Goal: Task Accomplishment & Management: Use online tool/utility

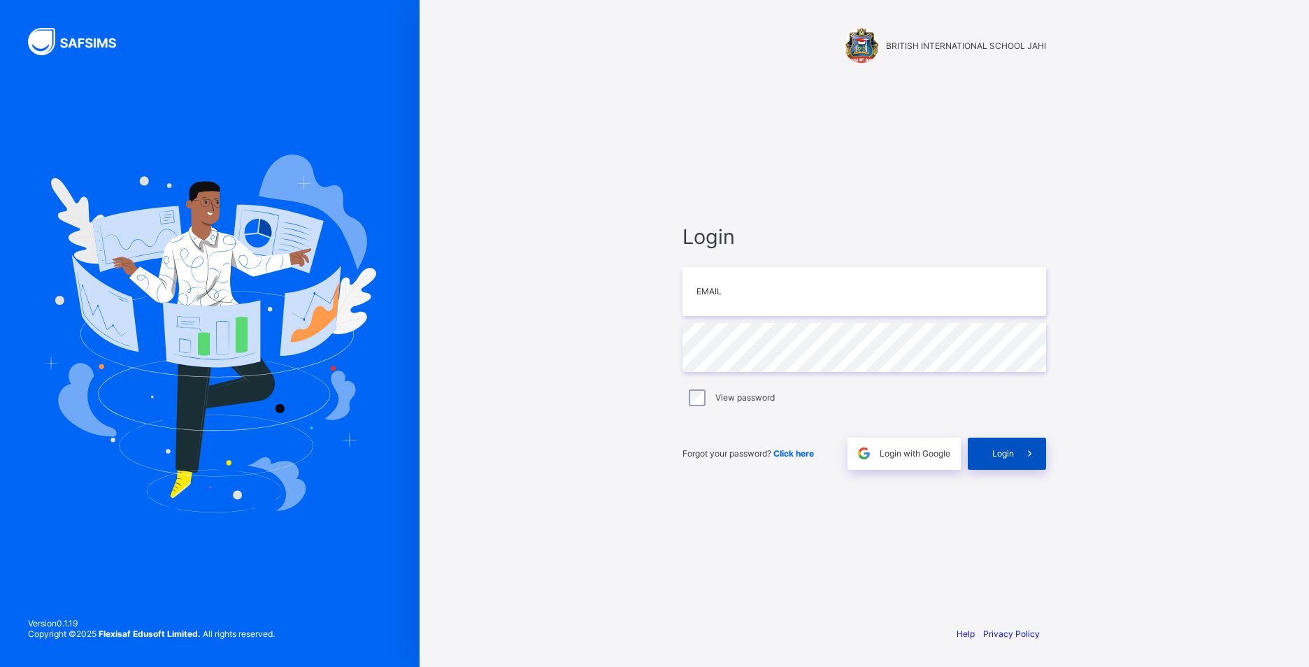
click at [999, 458] on span "Login" at bounding box center [1003, 453] width 22 height 10
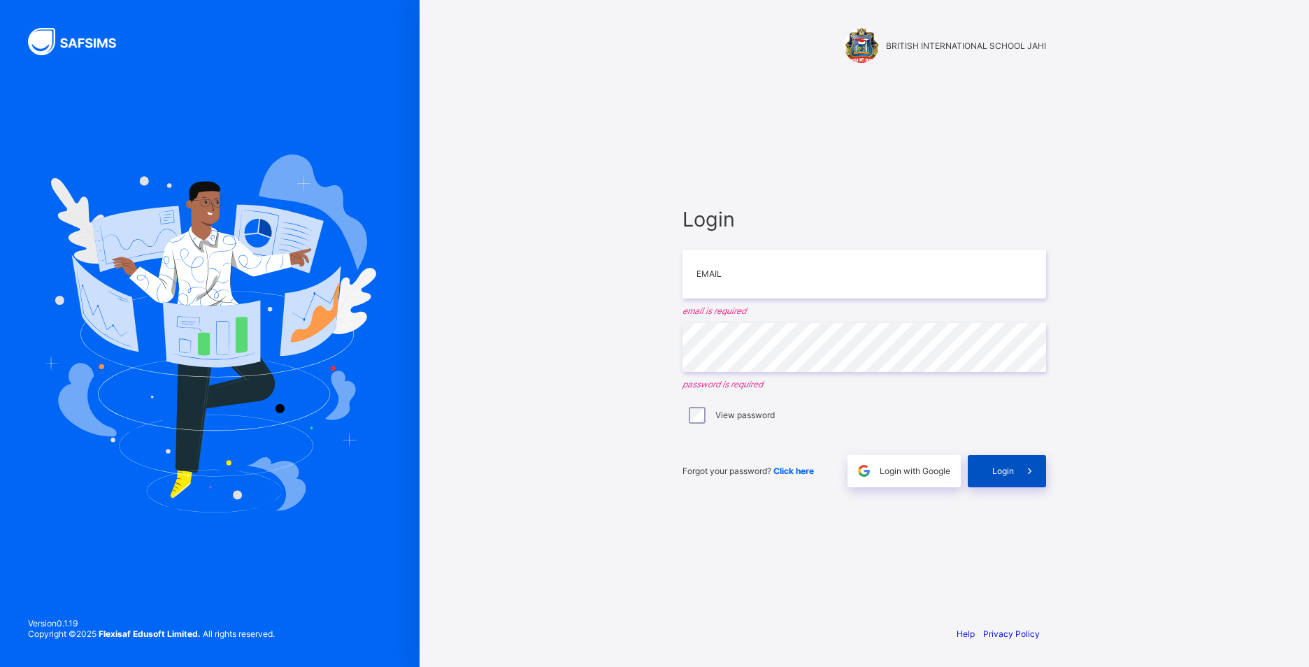
click at [1001, 468] on span "Login" at bounding box center [1003, 471] width 22 height 10
click at [1028, 464] on icon at bounding box center [1029, 470] width 15 height 13
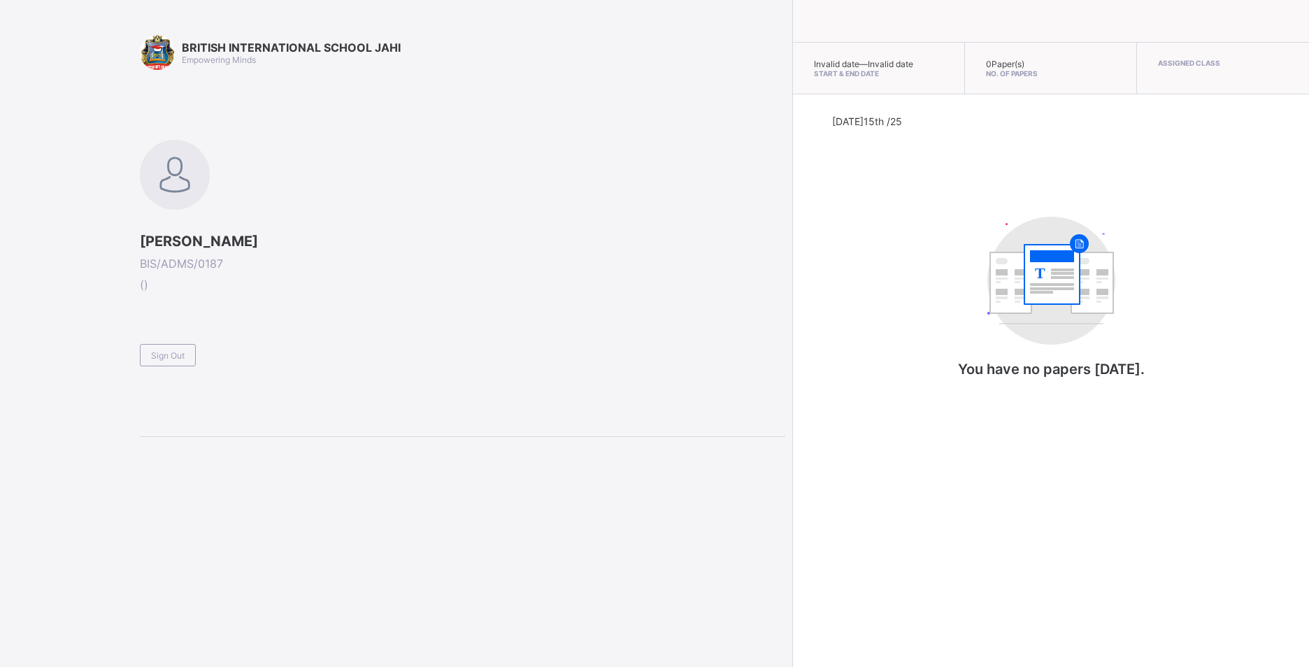
click at [207, 266] on span "BIS/ADMS/0187" at bounding box center [462, 264] width 645 height 14
click at [164, 344] on div "Sign Out" at bounding box center [168, 355] width 56 height 22
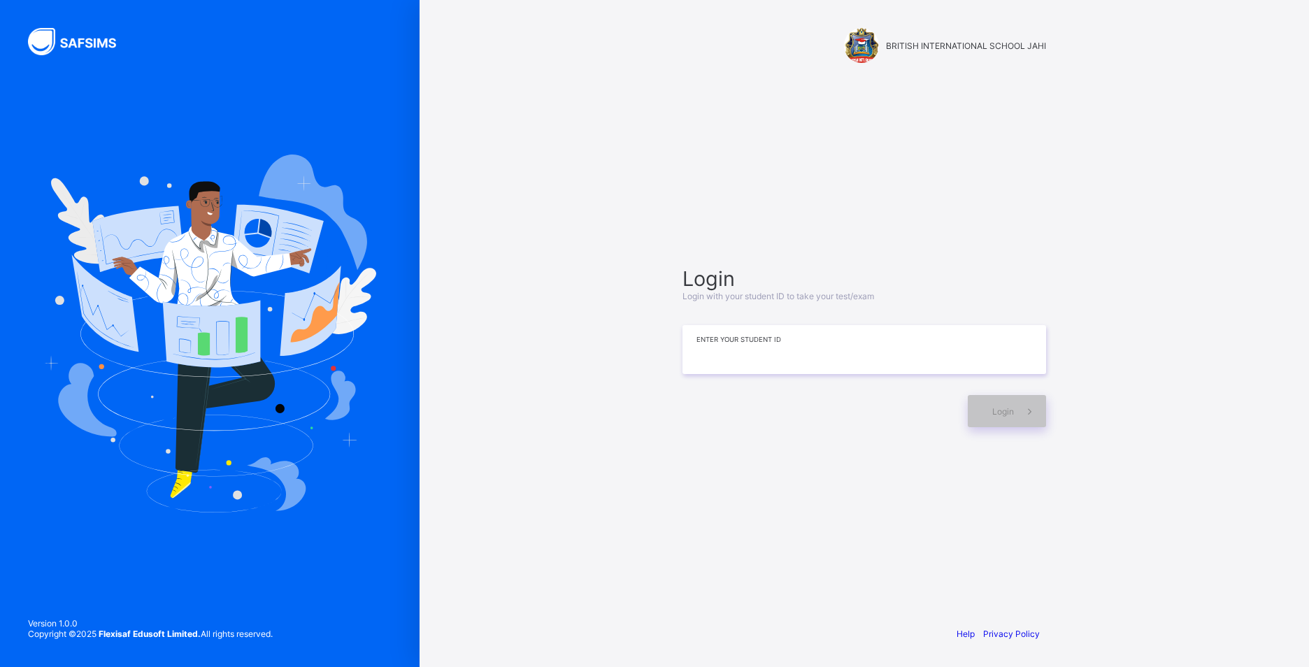
drag, startPoint x: 792, startPoint y: 366, endPoint x: 799, endPoint y: 352, distance: 14.7
click at [799, 355] on input at bounding box center [865, 349] width 364 height 49
type input "*"
click at [1027, 420] on span at bounding box center [1030, 411] width 32 height 32
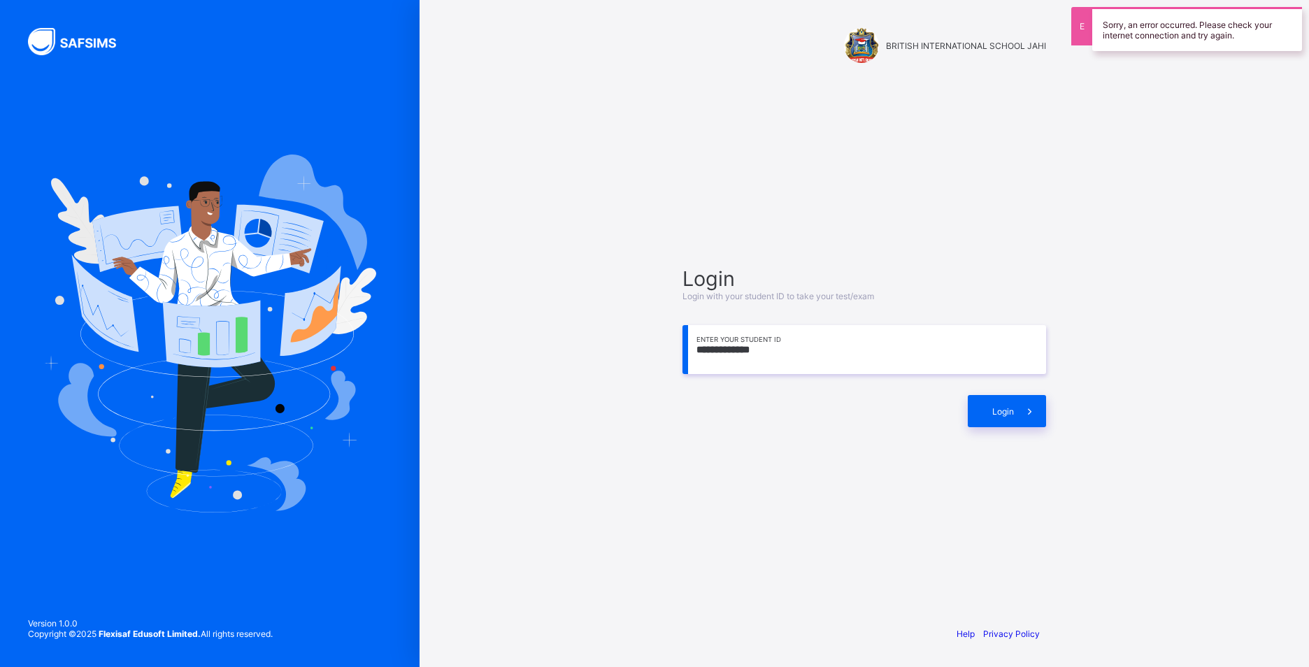
click at [777, 343] on input "**********" at bounding box center [865, 349] width 364 height 49
click at [1006, 405] on div "Login" at bounding box center [1007, 411] width 78 height 32
click at [999, 406] on span "Login" at bounding box center [1003, 411] width 22 height 10
click at [746, 348] on input "**********" at bounding box center [865, 349] width 364 height 49
type input "**********"
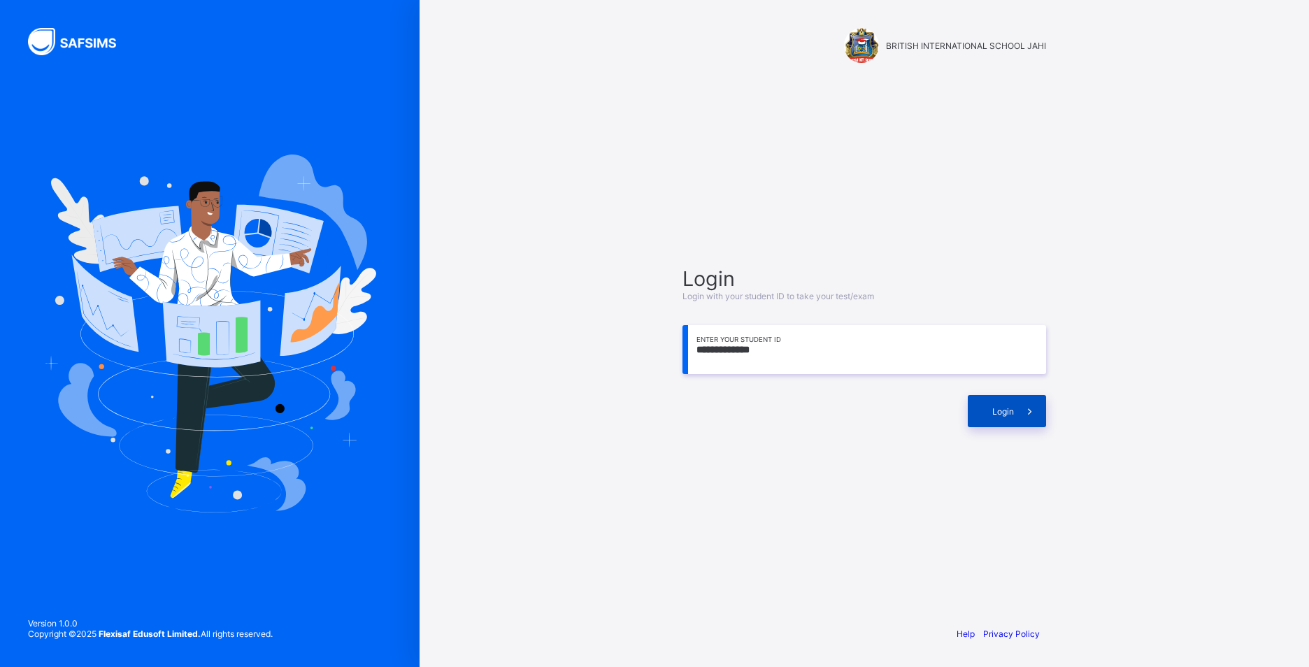
click at [1012, 413] on span "Login" at bounding box center [1003, 411] width 22 height 10
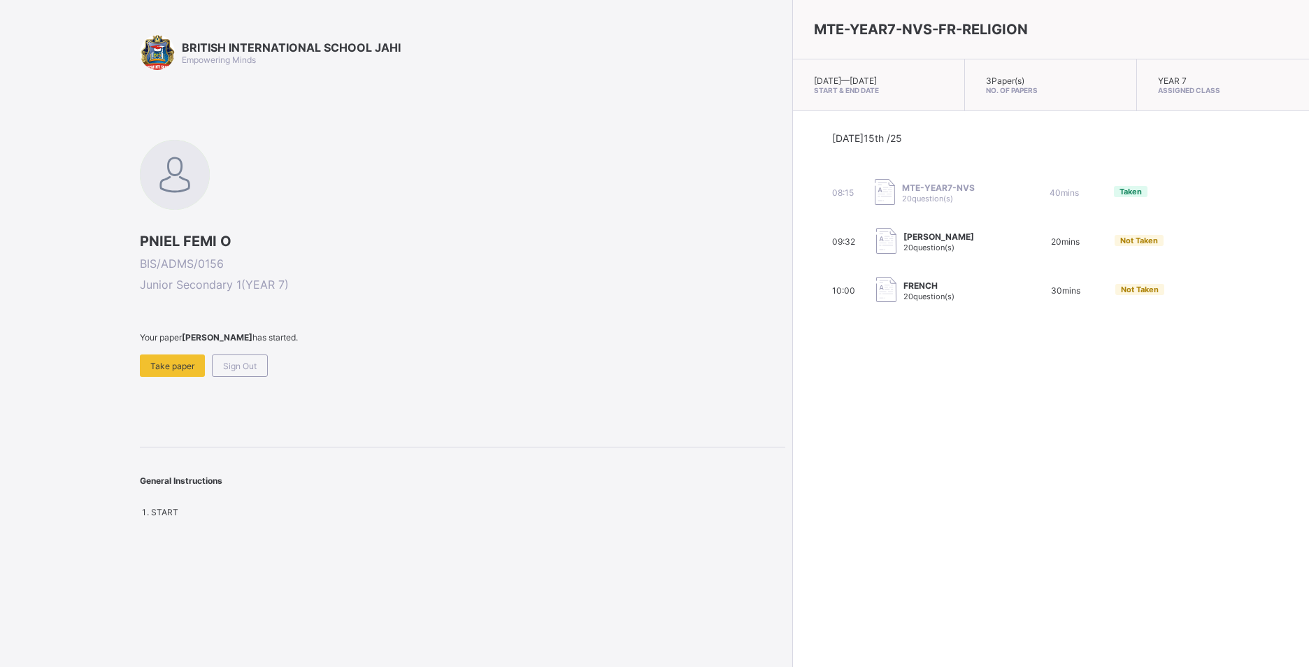
click at [876, 285] on img at bounding box center [886, 290] width 20 height 26
drag, startPoint x: 765, startPoint y: 320, endPoint x: 769, endPoint y: 301, distance: 19.3
click at [793, 312] on div "Today 15th /25 08:15 MTE-YEAR7-NVS 20 question(s) 40 mins Taken 09:32 FATIMA KU…" at bounding box center [1051, 218] width 516 height 214
click at [876, 290] on img at bounding box center [886, 290] width 20 height 26
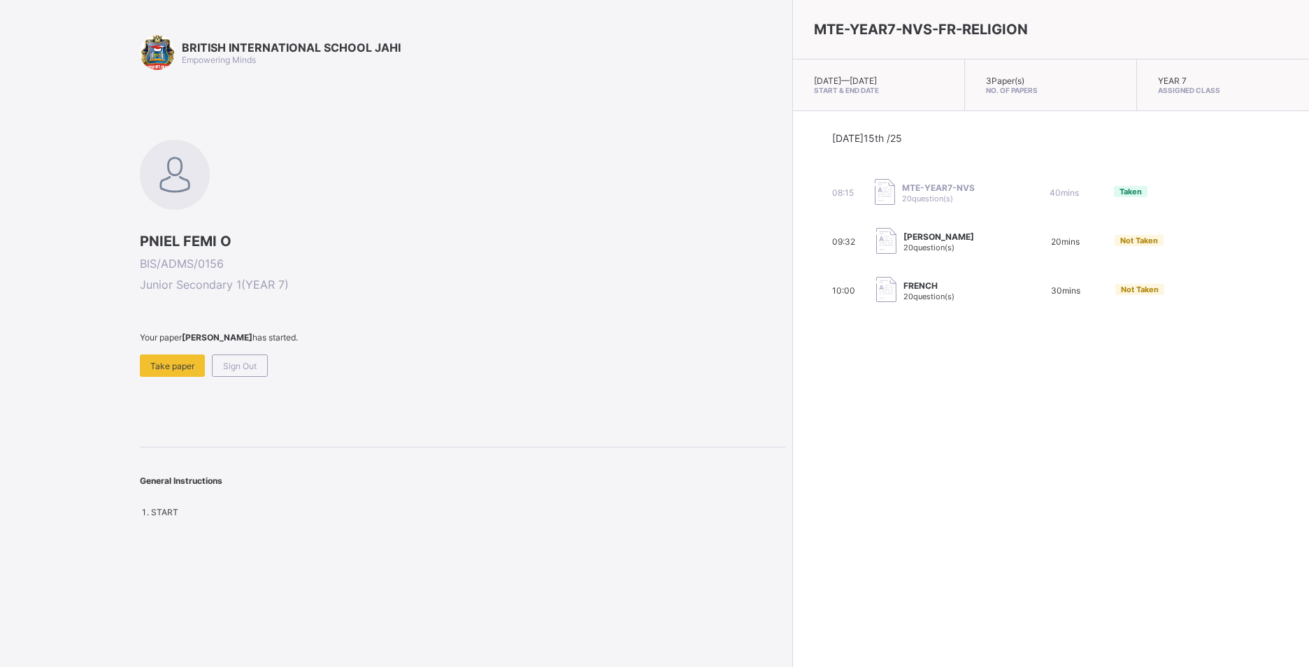
click at [876, 290] on img at bounding box center [886, 290] width 20 height 26
click at [189, 357] on div "Take paper" at bounding box center [172, 366] width 65 height 22
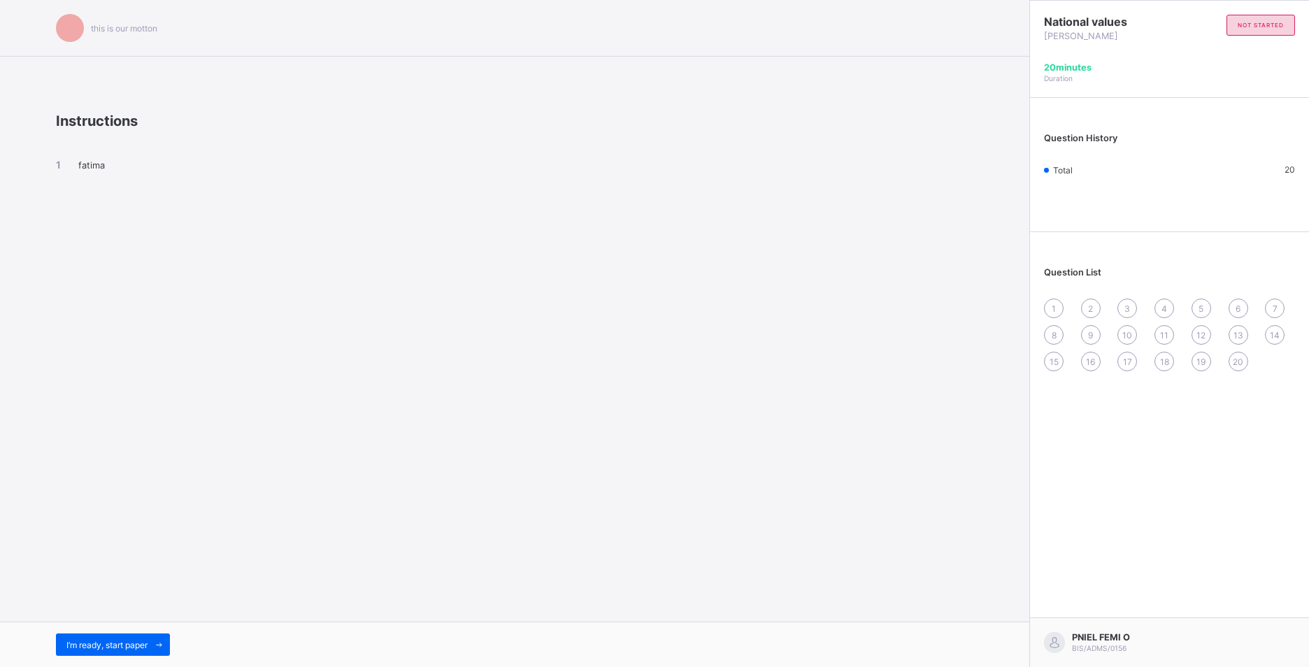
drag, startPoint x: 144, startPoint y: 637, endPoint x: 139, endPoint y: 626, distance: 12.2
click at [139, 626] on div "I’m ready, start paper" at bounding box center [514, 644] width 1029 height 45
drag, startPoint x: 138, startPoint y: 625, endPoint x: 154, endPoint y: 641, distance: 22.8
click at [154, 641] on span at bounding box center [159, 645] width 22 height 22
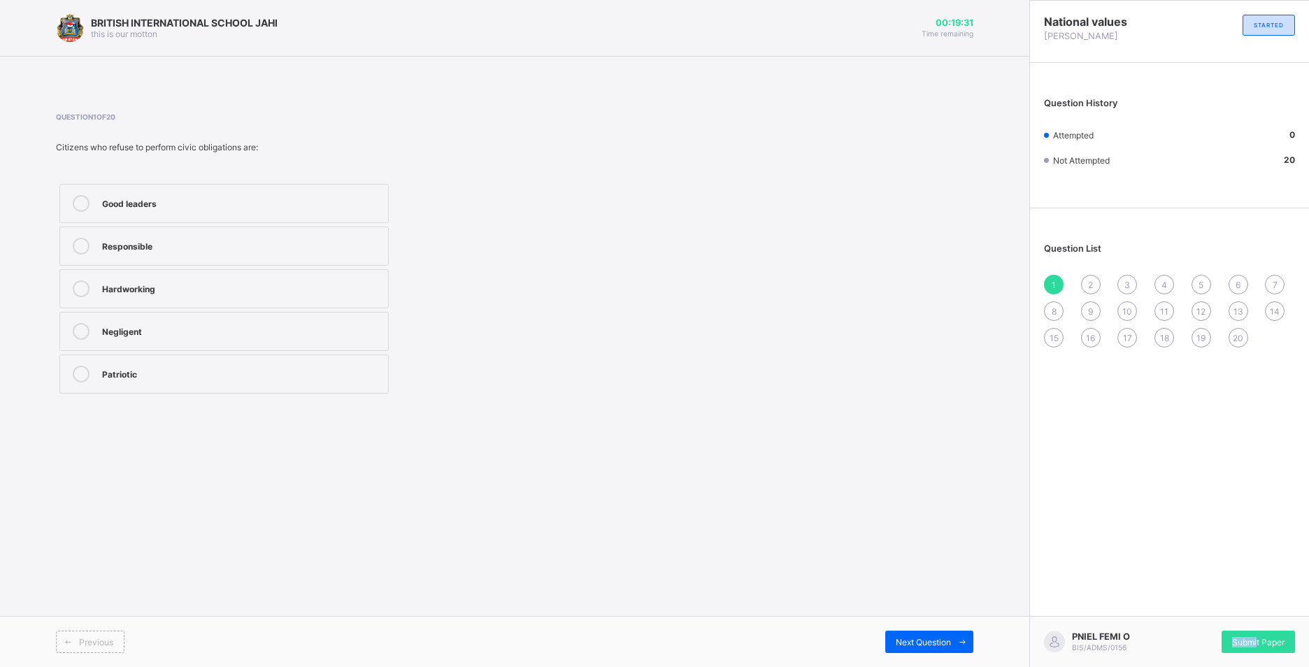
click at [1257, 629] on div "PNIEL FEMI O BIS/ADMS/0156 Submit Paper" at bounding box center [1169, 641] width 280 height 51
drag, startPoint x: 1257, startPoint y: 629, endPoint x: 1267, endPoint y: 630, distance: 9.9
click at [1267, 630] on div "PNIEL FEMI O BIS/ADMS/0156 Submit Paper" at bounding box center [1169, 641] width 280 height 51
click at [1264, 637] on span "Submit Paper" at bounding box center [1258, 642] width 52 height 10
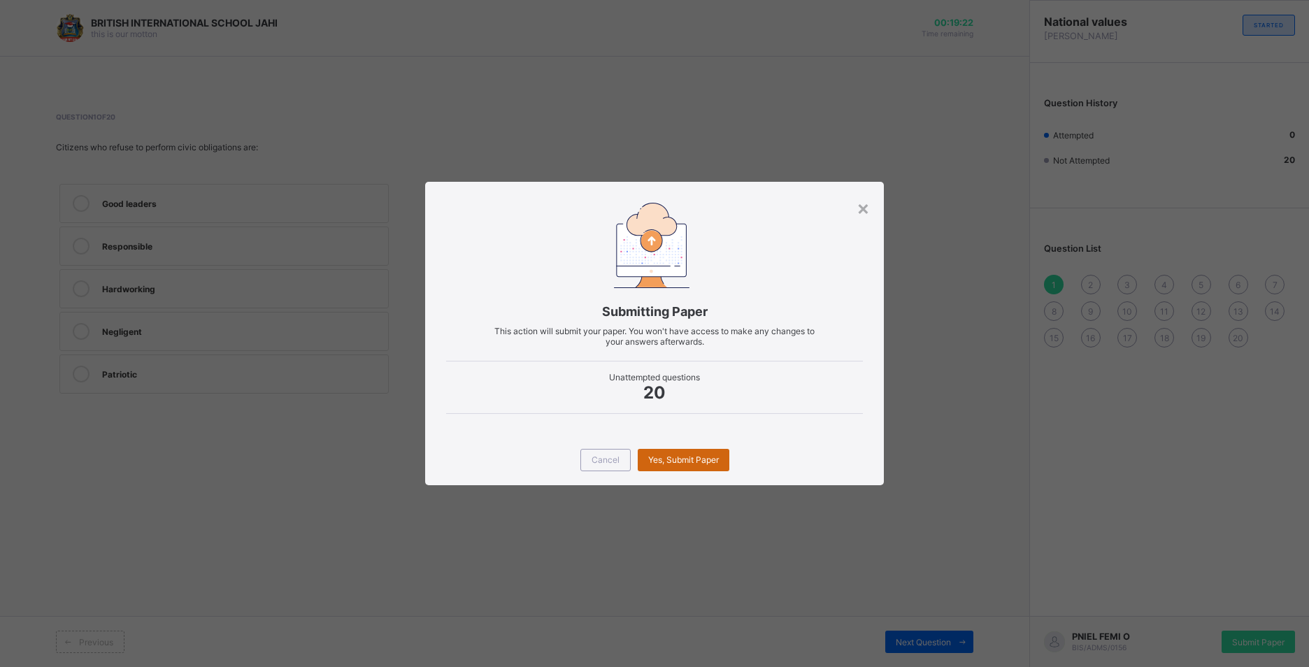
click at [664, 451] on div "Yes, Submit Paper" at bounding box center [684, 460] width 92 height 22
click at [665, 456] on div "Yes, Submit Paper" at bounding box center [684, 460] width 92 height 22
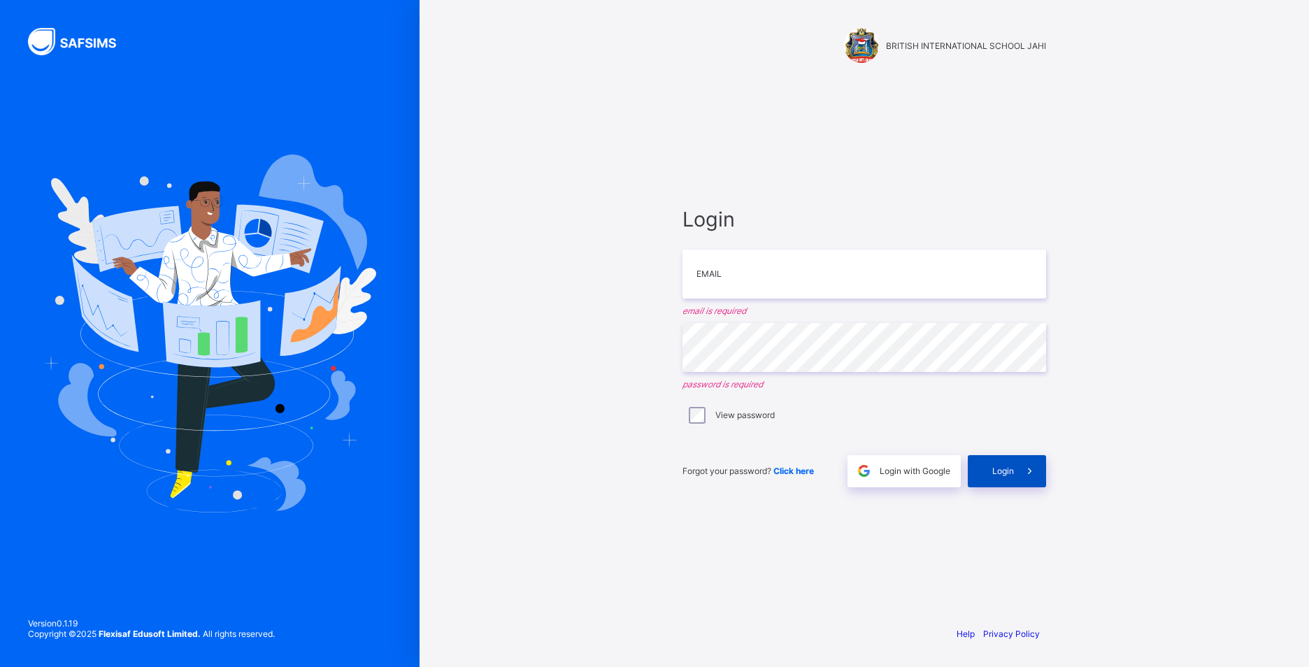
click at [1012, 476] on div "Login" at bounding box center [1007, 471] width 78 height 32
click at [1009, 465] on div "Login" at bounding box center [1007, 471] width 78 height 32
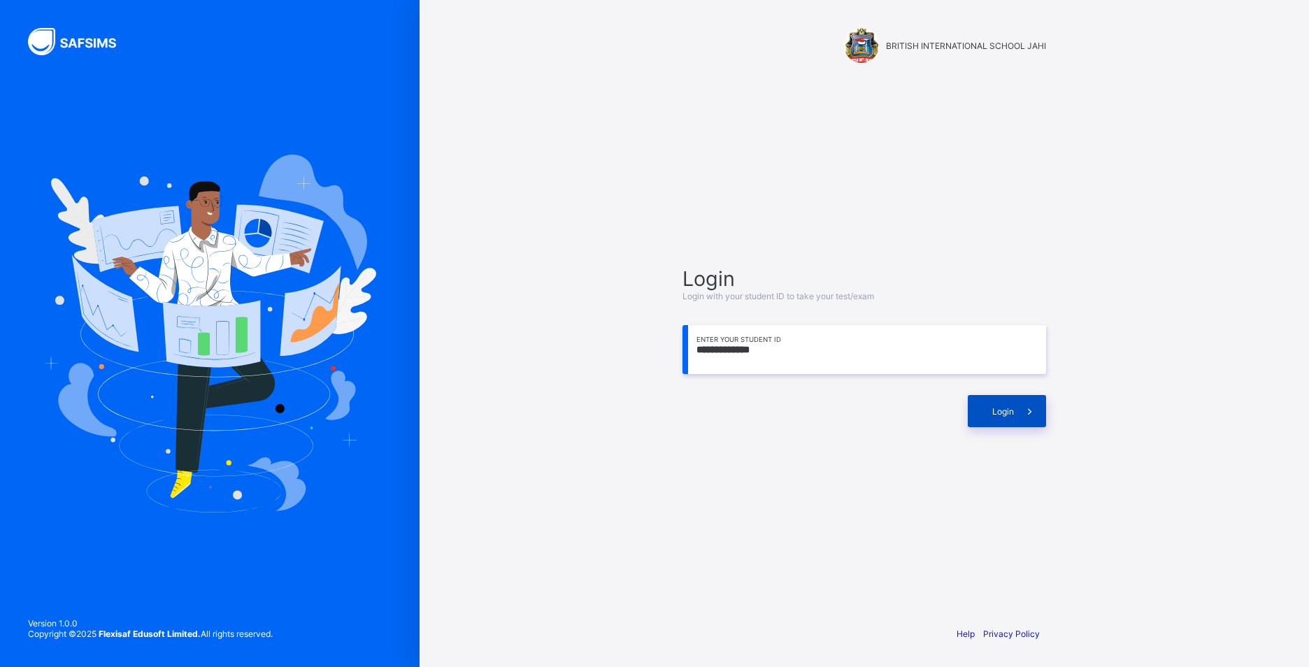
type input "**********"
click at [1001, 401] on div "Login" at bounding box center [1007, 411] width 78 height 32
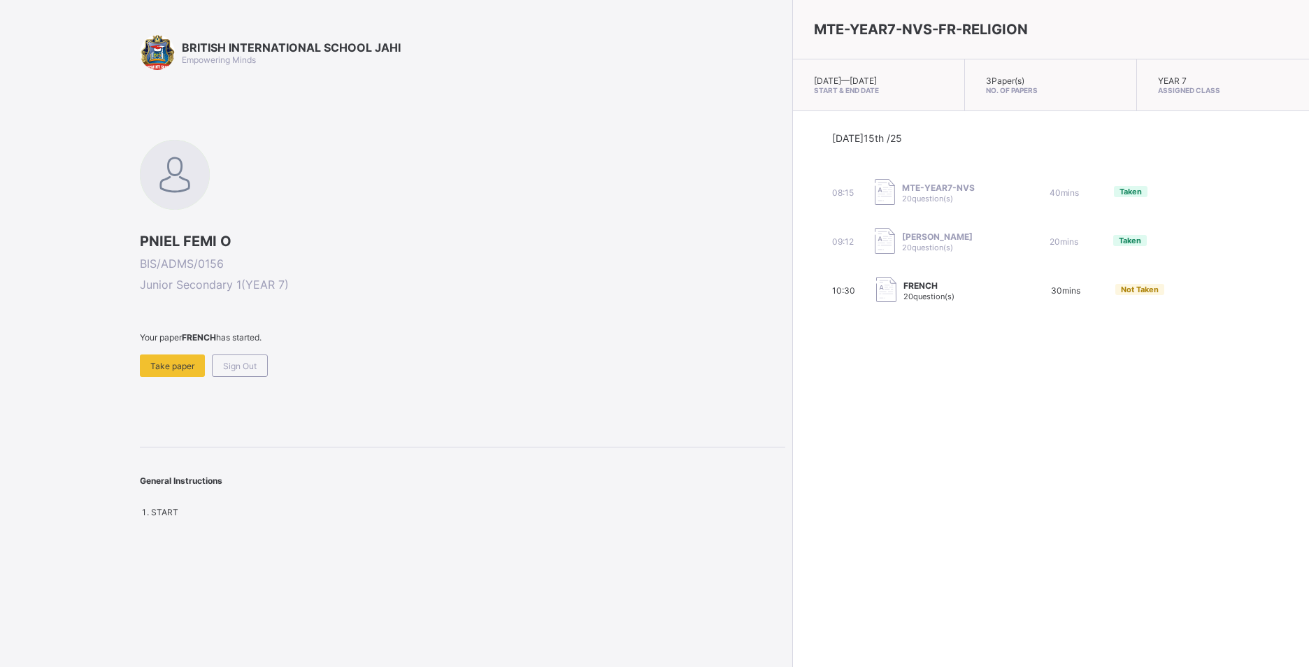
click at [876, 282] on img at bounding box center [886, 290] width 20 height 26
click at [904, 289] on span "FRENCH" at bounding box center [929, 285] width 51 height 10
click at [1121, 294] on span "Not Taken" at bounding box center [1140, 290] width 38 height 10
click at [169, 364] on span "Take paper" at bounding box center [172, 366] width 44 height 10
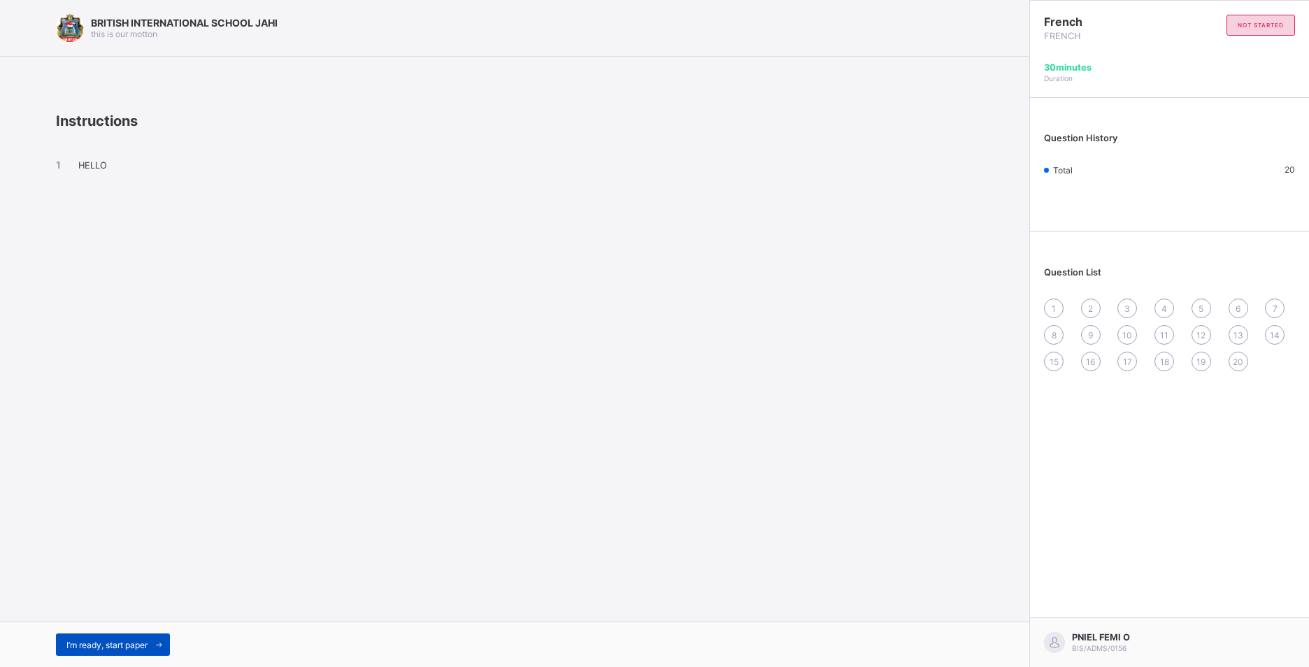
click at [106, 640] on span "I’m ready, start paper" at bounding box center [106, 645] width 81 height 10
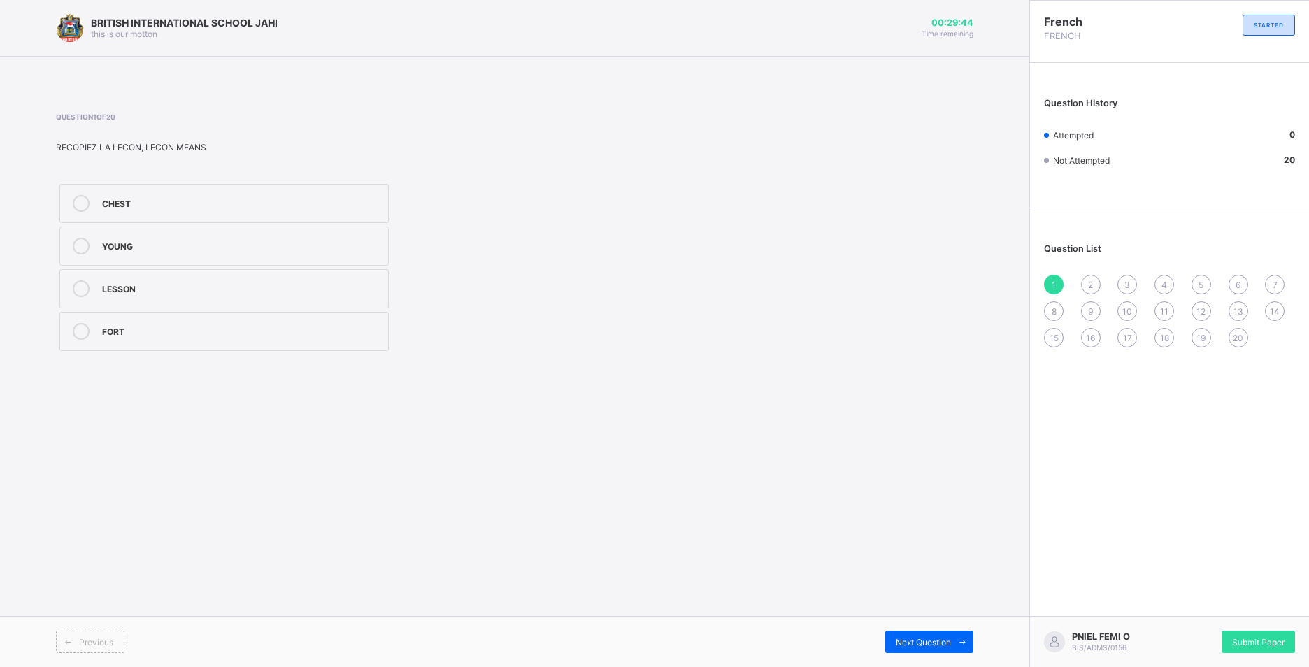
click at [155, 293] on div "LESSON" at bounding box center [241, 287] width 279 height 14
click at [941, 631] on div "Next Question" at bounding box center [929, 642] width 88 height 22
click at [147, 287] on div "open the notebook" at bounding box center [241, 287] width 279 height 14
click at [925, 636] on div "Next Question" at bounding box center [929, 642] width 88 height 22
click at [182, 341] on label "the note book is beside" at bounding box center [223, 331] width 329 height 39
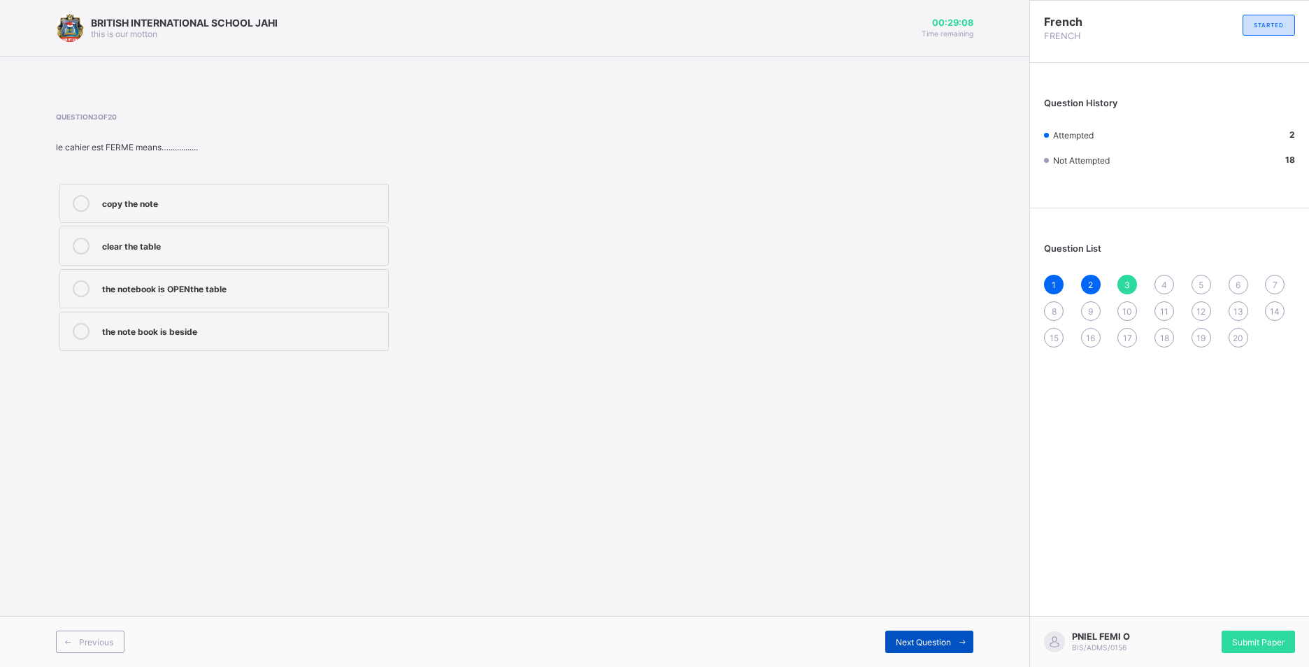
click at [939, 644] on span "Next Question" at bounding box center [923, 642] width 55 height 10
click at [119, 248] on div "65" at bounding box center [241, 245] width 279 height 14
click at [946, 637] on span "Next Question" at bounding box center [923, 642] width 55 height 10
drag, startPoint x: 112, startPoint y: 329, endPoint x: 120, endPoint y: 331, distance: 8.2
click at [113, 329] on div "50" at bounding box center [241, 330] width 279 height 14
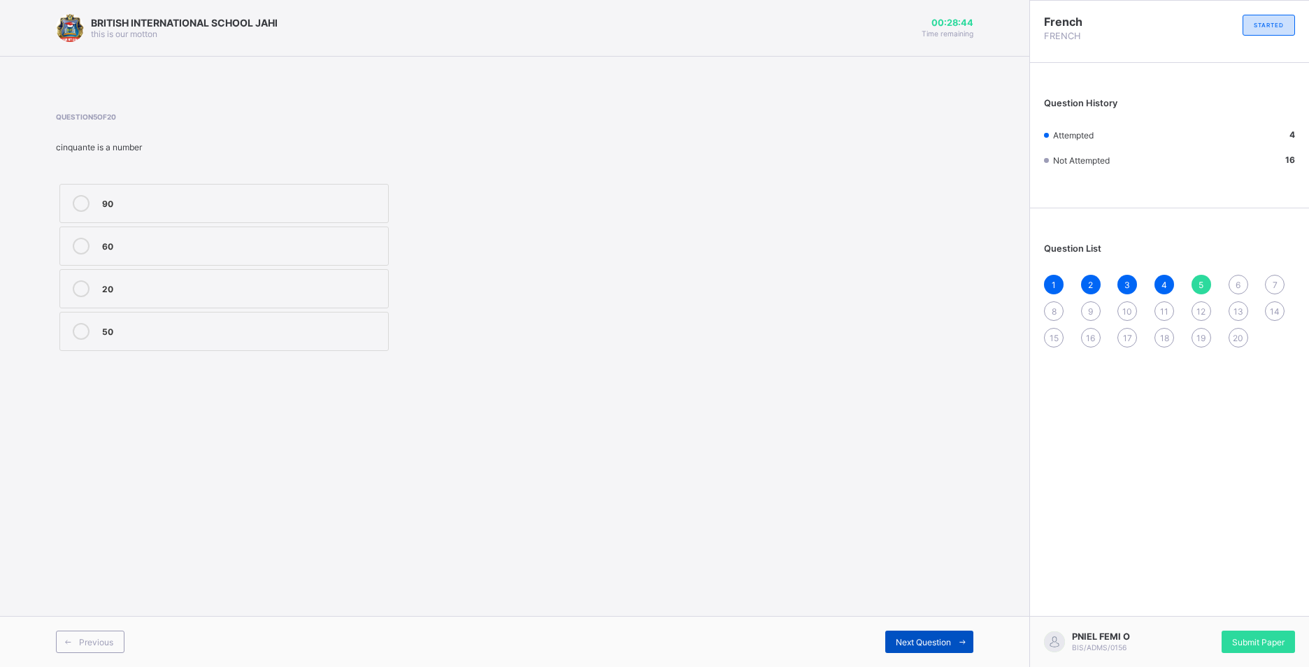
click at [919, 637] on span "Next Question" at bounding box center [923, 642] width 55 height 10
click at [103, 331] on label "49" at bounding box center [223, 331] width 329 height 39
click at [934, 639] on span "Next Question" at bounding box center [923, 642] width 55 height 10
click at [1237, 281] on span "6" at bounding box center [1238, 285] width 5 height 10
click at [231, 330] on div "49" at bounding box center [241, 330] width 279 height 14
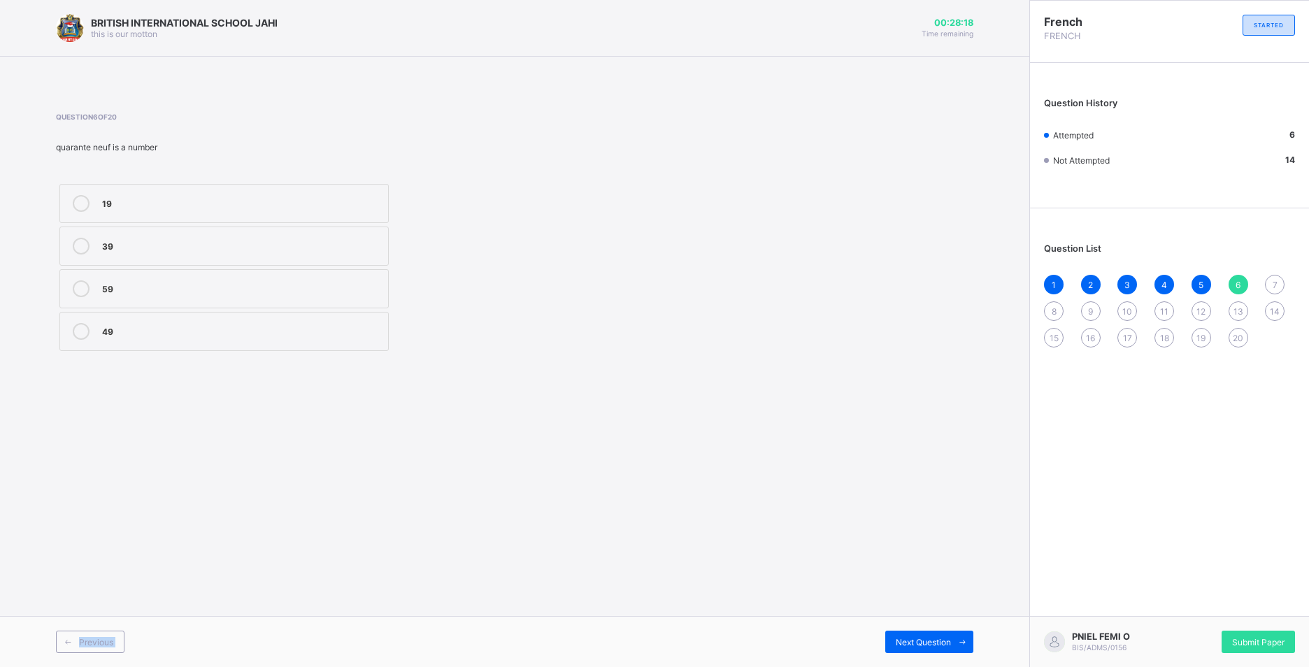
drag, startPoint x: 926, startPoint y: 625, endPoint x: 896, endPoint y: 627, distance: 30.1
click at [917, 617] on div "Previous Next Question" at bounding box center [514, 641] width 1029 height 51
click at [925, 639] on span "Next Question" at bounding box center [923, 642] width 55 height 10
click at [259, 338] on div "30" at bounding box center [241, 331] width 279 height 17
click at [903, 634] on div "Next Question" at bounding box center [929, 642] width 88 height 22
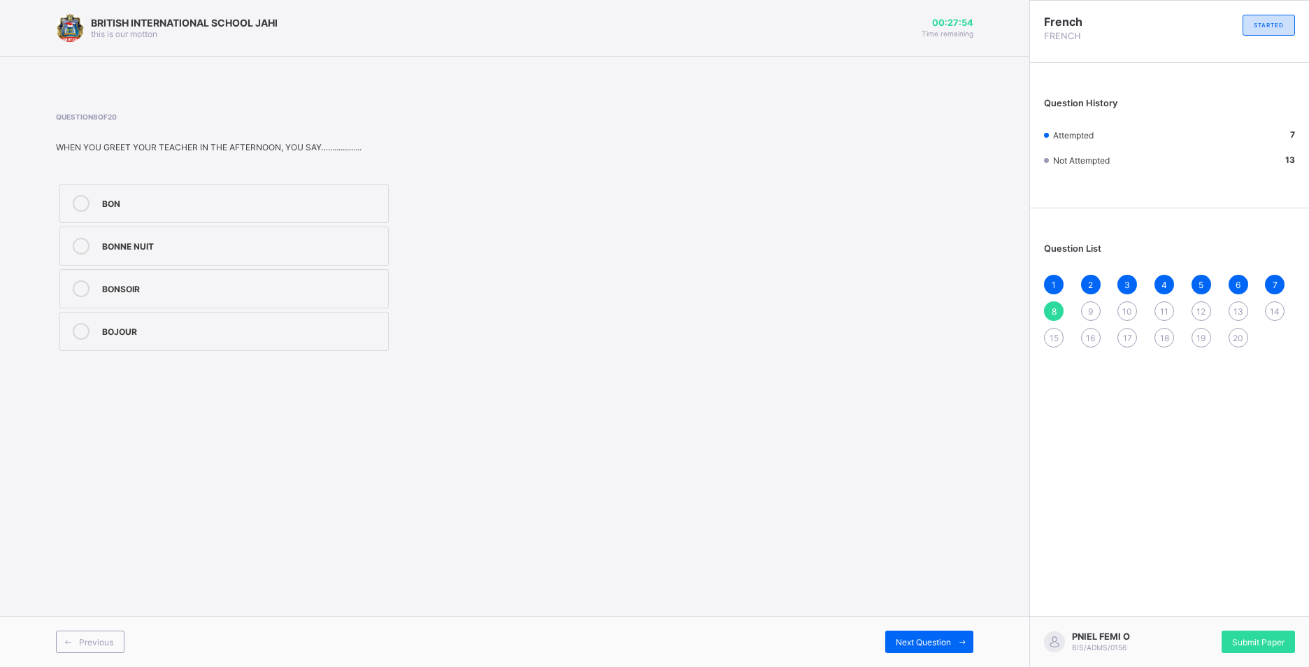
click at [148, 280] on label "BONSOIR" at bounding box center [223, 288] width 329 height 39
click at [939, 641] on span "Next Question" at bounding box center [923, 642] width 55 height 10
click at [1052, 311] on span "8" at bounding box center [1054, 311] width 5 height 10
drag, startPoint x: 258, startPoint y: 290, endPoint x: 263, endPoint y: 317, distance: 27.0
click at [259, 296] on div "BONSOIR" at bounding box center [241, 288] width 279 height 17
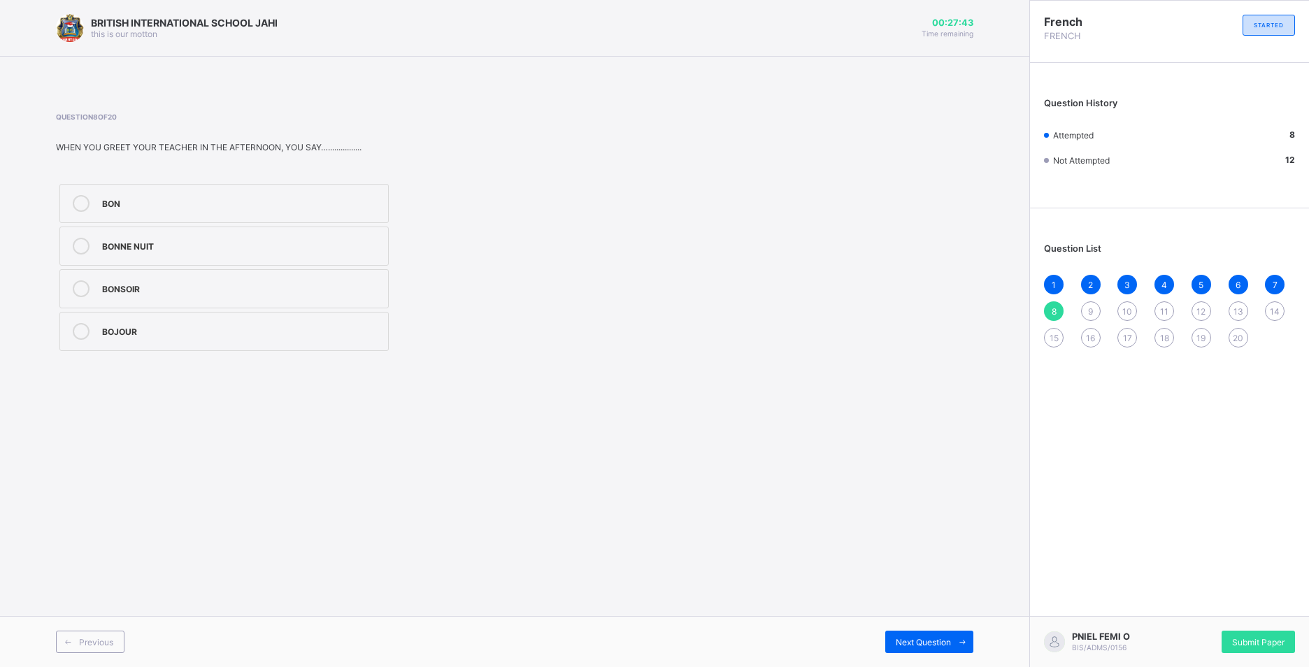
click at [915, 629] on div "Previous Next Question" at bounding box center [514, 641] width 1029 height 51
click at [911, 643] on span "Next Question" at bounding box center [923, 642] width 55 height 10
click at [180, 199] on div "BONJOUR" at bounding box center [241, 202] width 279 height 14
drag, startPoint x: 959, startPoint y: 635, endPoint x: 935, endPoint y: 639, distance: 24.0
click at [948, 636] on div "Next Question" at bounding box center [929, 642] width 88 height 22
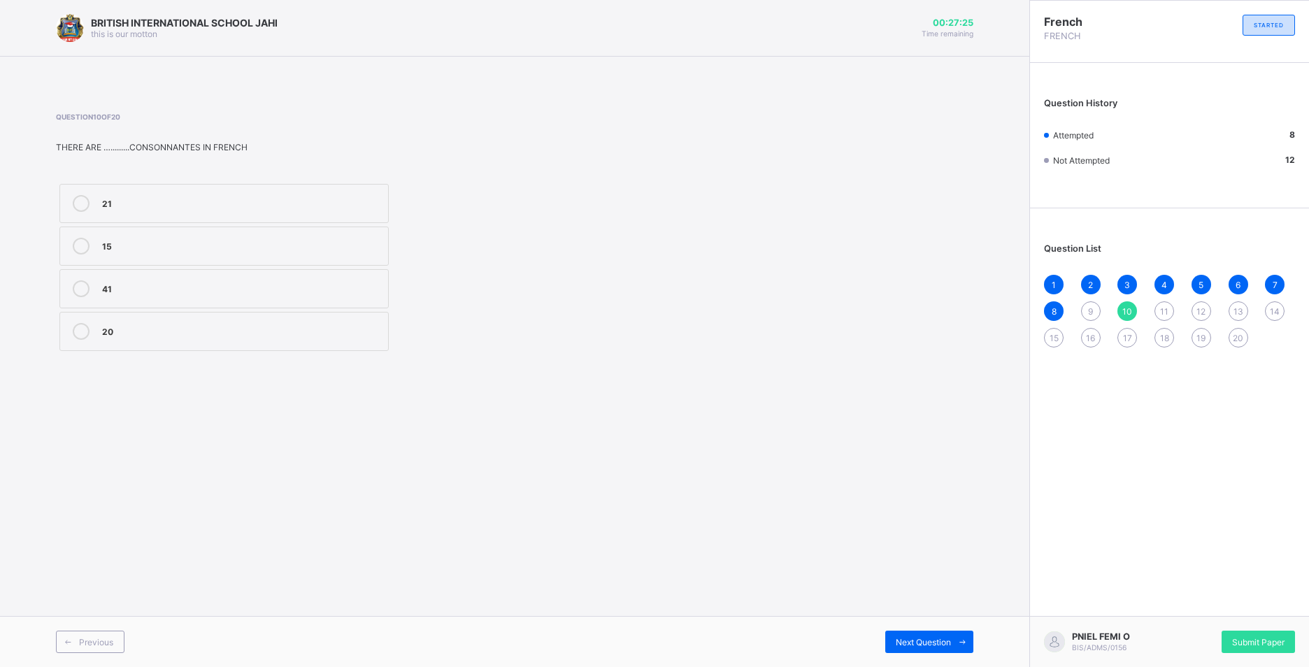
click at [1090, 310] on span "9" at bounding box center [1090, 311] width 5 height 10
click at [375, 196] on label "BONJOUR" at bounding box center [223, 203] width 329 height 39
click at [922, 632] on div "Next Question" at bounding box center [929, 642] width 88 height 22
click at [364, 211] on div "21" at bounding box center [241, 203] width 279 height 17
click at [918, 639] on span "Next Question" at bounding box center [923, 642] width 55 height 10
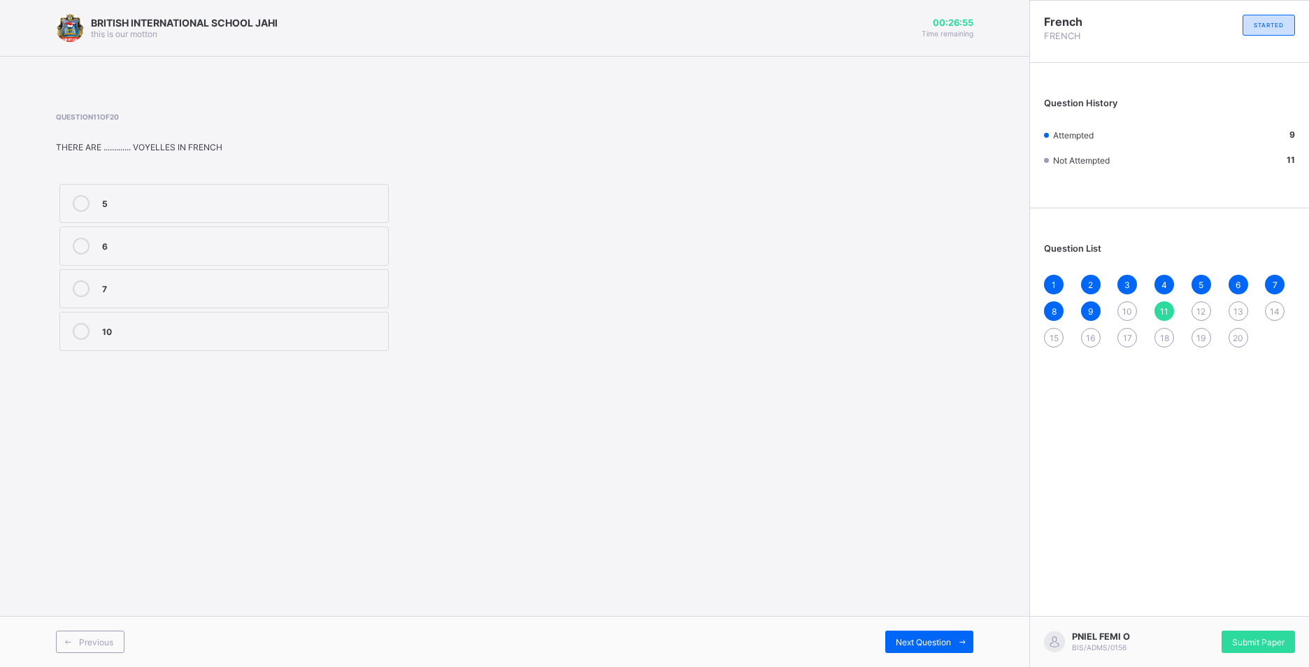
click at [239, 208] on div "5" at bounding box center [241, 202] width 279 height 14
click at [939, 649] on div "Next Question" at bounding box center [929, 642] width 88 height 22
click at [1168, 311] on span "11" at bounding box center [1164, 311] width 8 height 10
click at [951, 636] on span at bounding box center [962, 642] width 22 height 22
click at [255, 192] on label "26" at bounding box center [223, 203] width 329 height 39
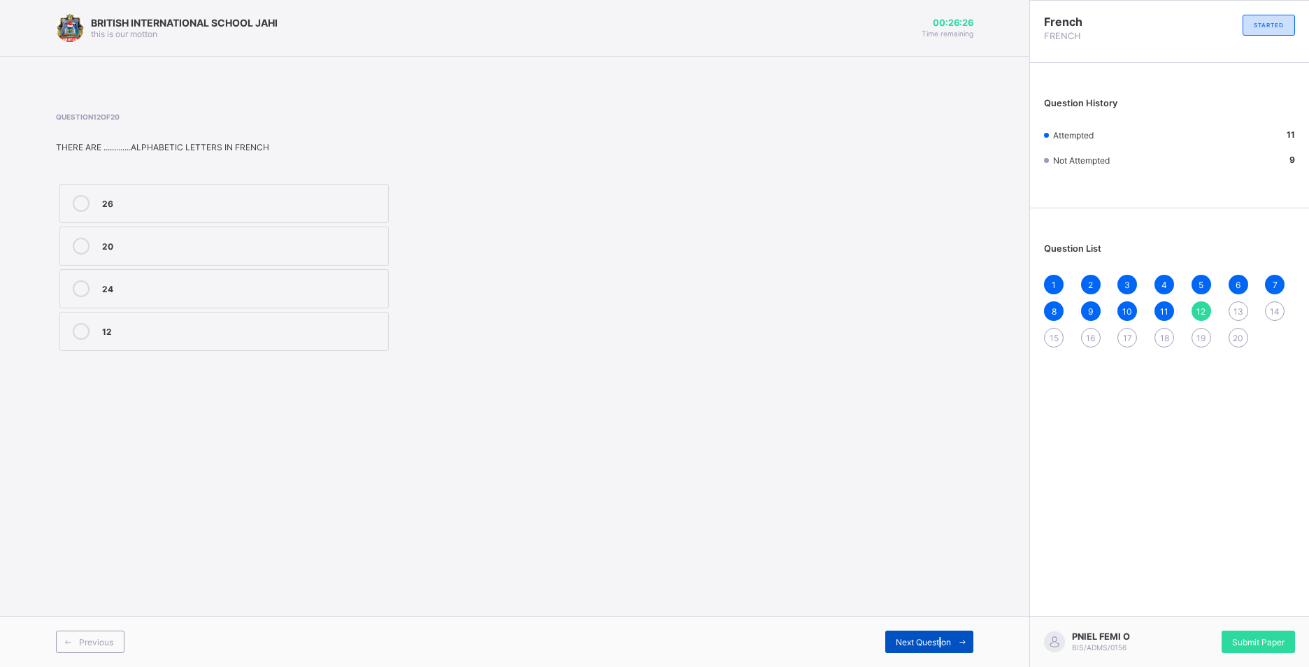
click at [936, 634] on div "Next Question" at bounding box center [929, 642] width 88 height 22
click at [104, 243] on div "X" at bounding box center [241, 245] width 279 height 14
click at [913, 636] on div "Next Question" at bounding box center [929, 642] width 88 height 22
click at [102, 282] on div "H" at bounding box center [241, 287] width 279 height 14
click at [957, 639] on icon at bounding box center [962, 642] width 10 height 9
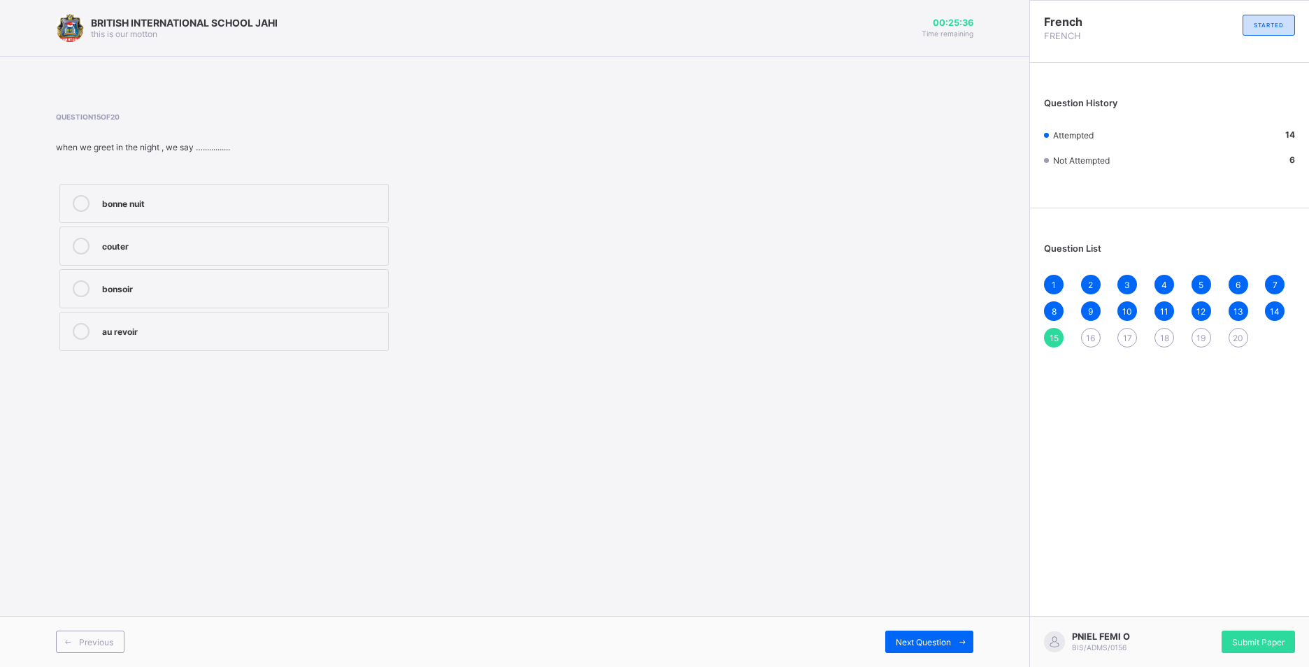
click at [125, 205] on div "bonne nuit" at bounding box center [241, 202] width 279 height 14
click at [917, 634] on div "Next Question" at bounding box center [929, 642] width 88 height 22
click at [1054, 335] on span "15" at bounding box center [1054, 338] width 9 height 10
click at [359, 188] on label "bonne nuit" at bounding box center [223, 203] width 329 height 39
click at [923, 635] on div "Next Question" at bounding box center [929, 642] width 88 height 22
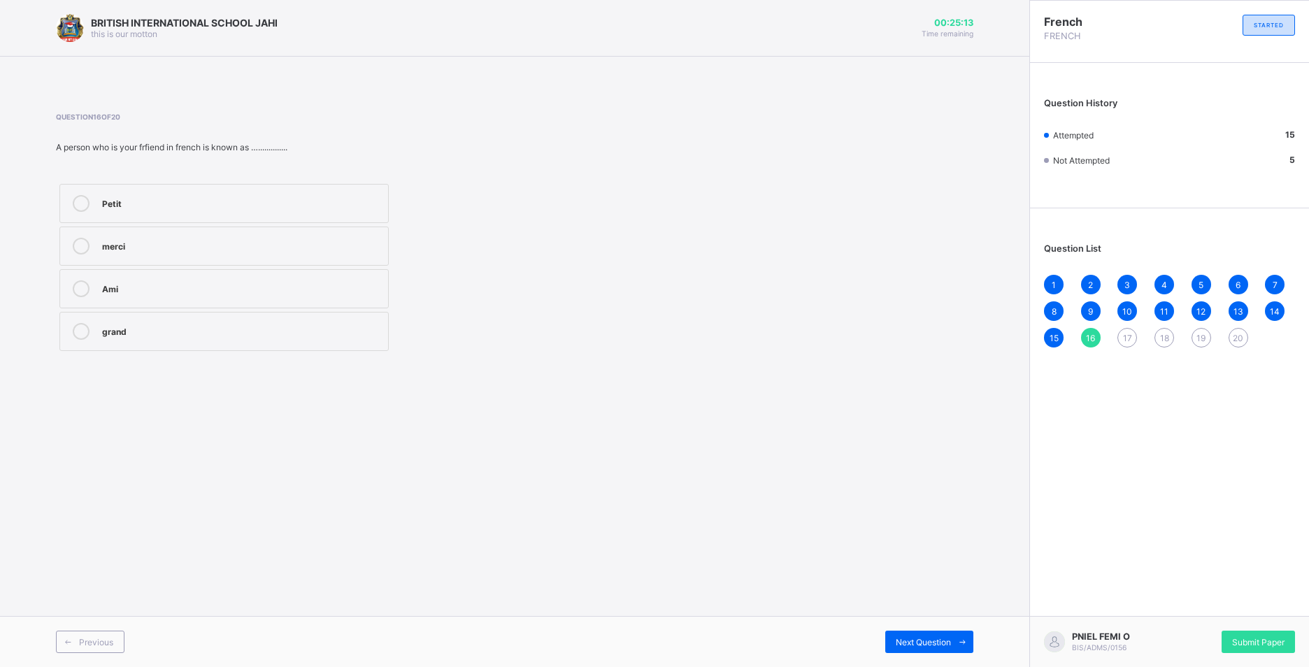
click at [148, 290] on div "Ami" at bounding box center [241, 287] width 279 height 14
click at [910, 637] on span "Next Question" at bounding box center [923, 642] width 55 height 10
click at [1091, 338] on span "16" at bounding box center [1090, 338] width 9 height 10
click at [136, 280] on div "Ami" at bounding box center [241, 287] width 279 height 14
drag, startPoint x: 1127, startPoint y: 339, endPoint x: 1095, endPoint y: 314, distance: 40.9
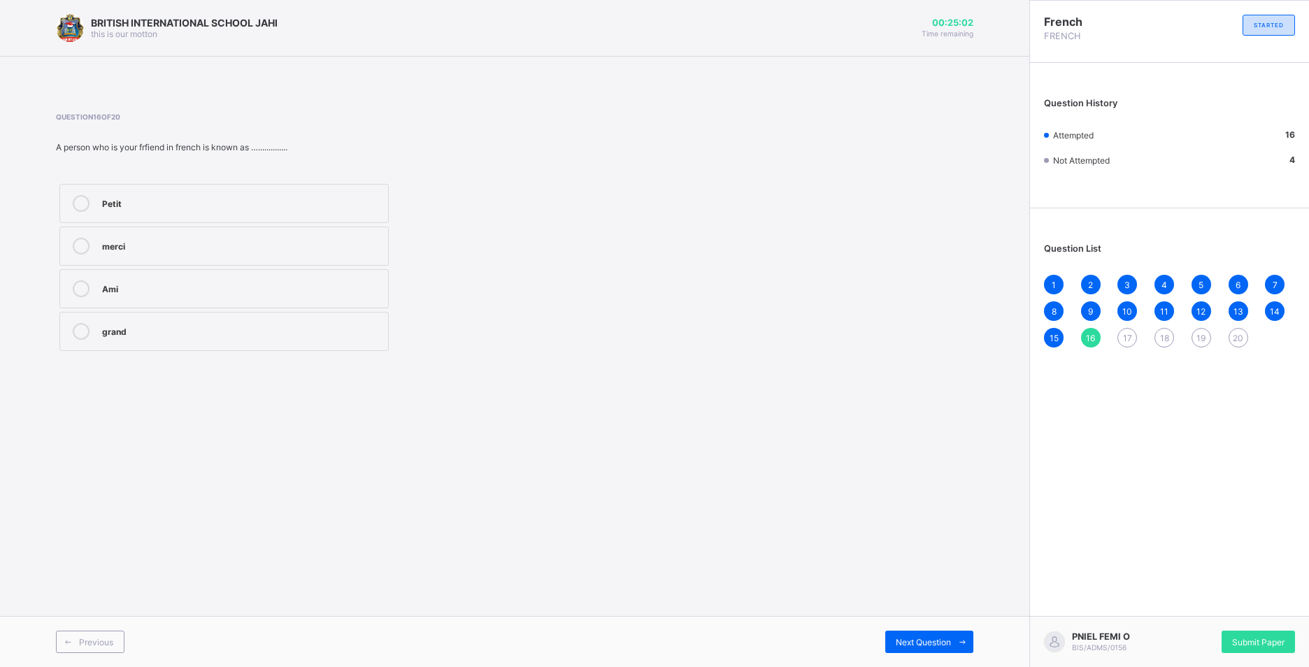
click at [1095, 314] on div "1 2 3 4 5 6 7 8 9 10 11 12 13 14 15 16 17 18 19 20" at bounding box center [1169, 311] width 251 height 73
click at [913, 637] on span "Next Question" at bounding box center [923, 642] width 55 height 10
click at [146, 187] on label "Banquier" at bounding box center [223, 203] width 329 height 39
click at [913, 640] on span "Next Question" at bounding box center [923, 642] width 55 height 10
click at [195, 195] on div "Y" at bounding box center [241, 202] width 279 height 14
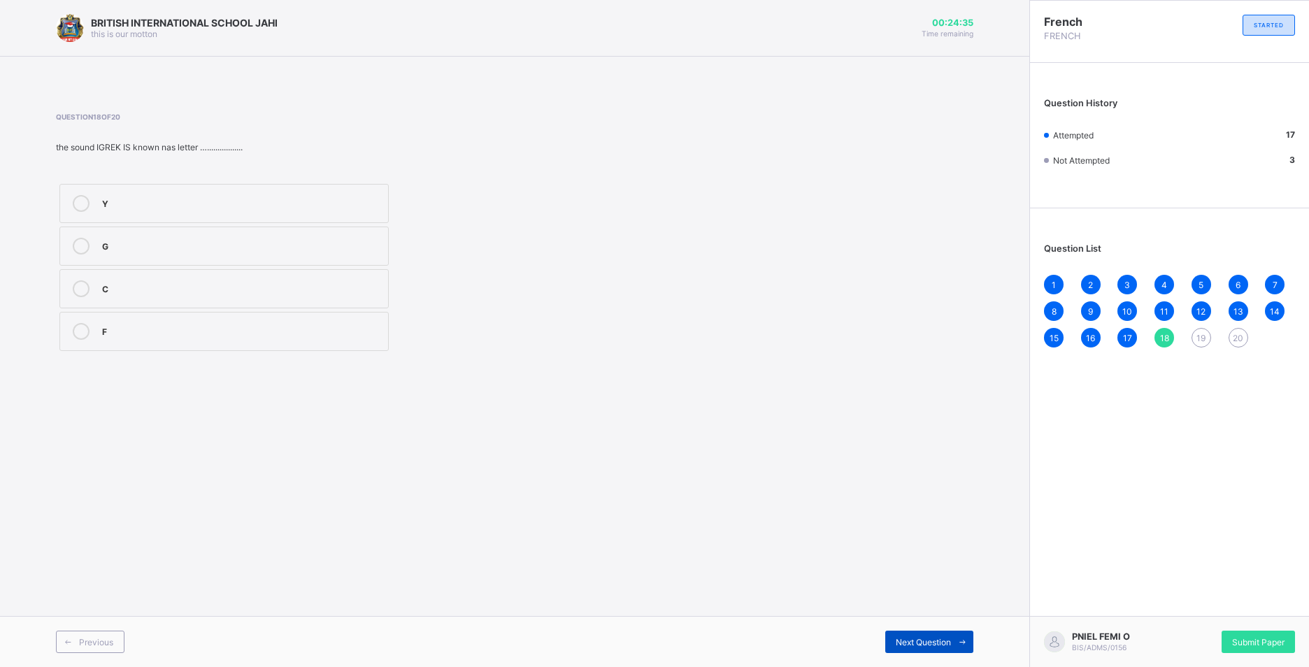
click at [936, 639] on span "Next Question" at bounding box center [923, 642] width 55 height 10
click at [205, 200] on div "Mali" at bounding box center [241, 202] width 279 height 14
click at [914, 635] on div "Next Question" at bounding box center [929, 642] width 88 height 22
click at [293, 242] on div "Aurévoir" at bounding box center [241, 245] width 279 height 14
click at [1251, 640] on span "Submit Paper" at bounding box center [1258, 642] width 52 height 10
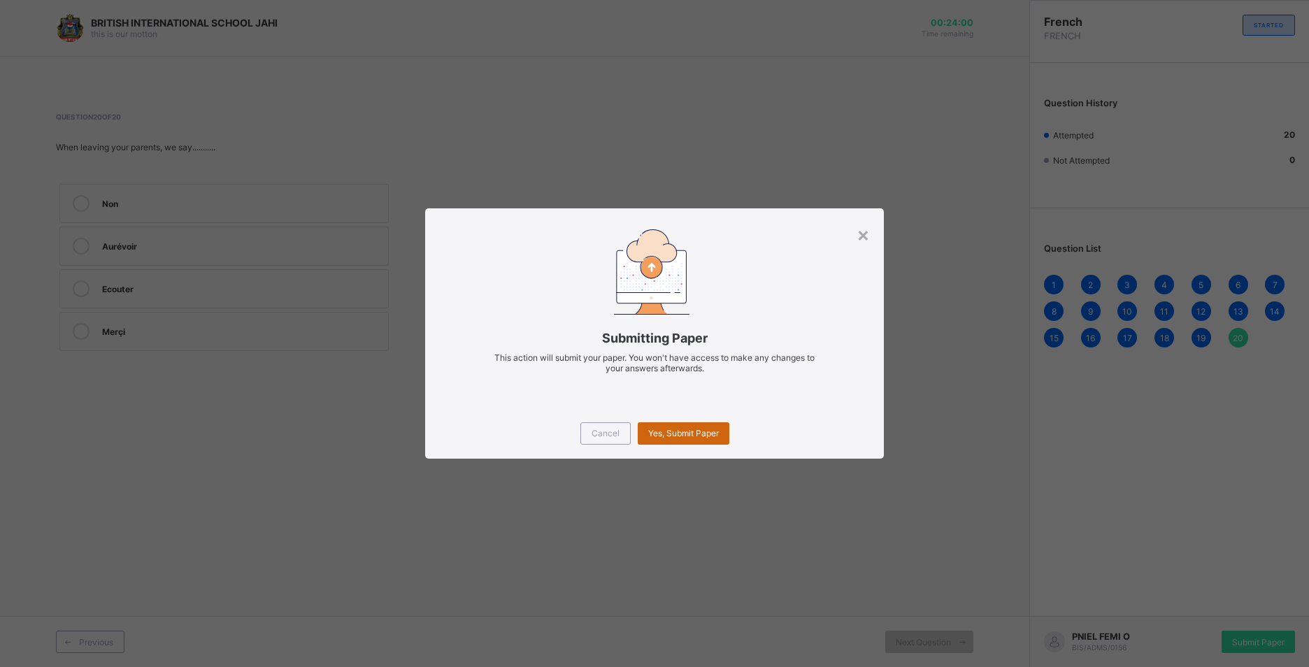
click at [700, 427] on div "Yes, Submit Paper" at bounding box center [684, 433] width 92 height 22
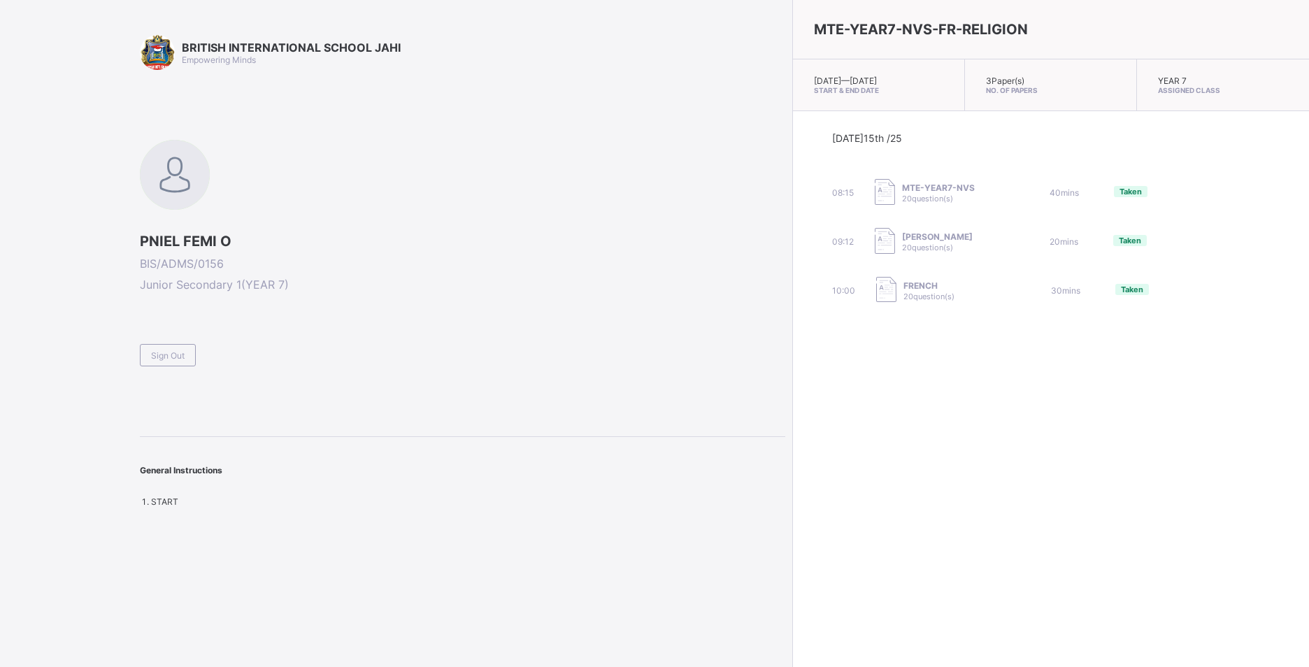
click at [163, 348] on div "Sign Out" at bounding box center [168, 355] width 56 height 22
